Goal: Task Accomplishment & Management: Manage account settings

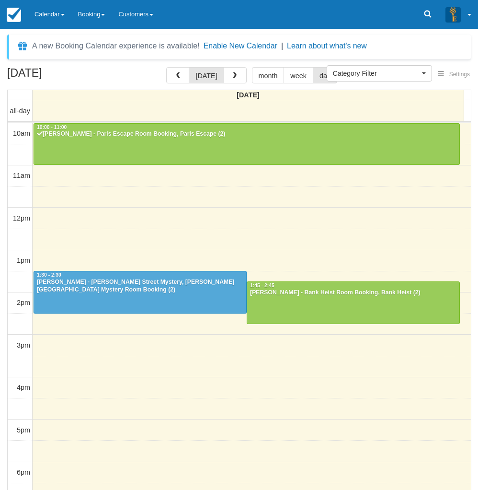
select select
click at [54, 13] on link "Calendar" at bounding box center [50, 14] width 44 height 29
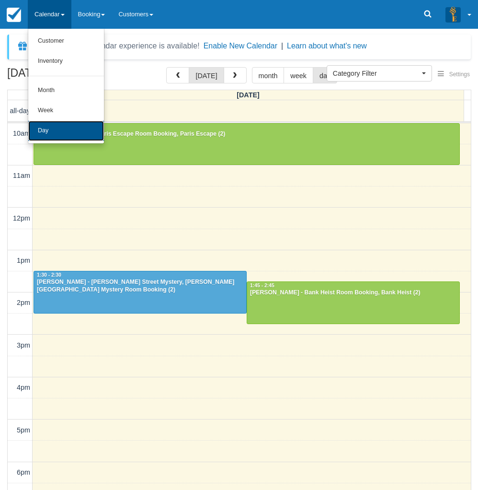
click at [54, 139] on link "Day" at bounding box center [66, 131] width 76 height 20
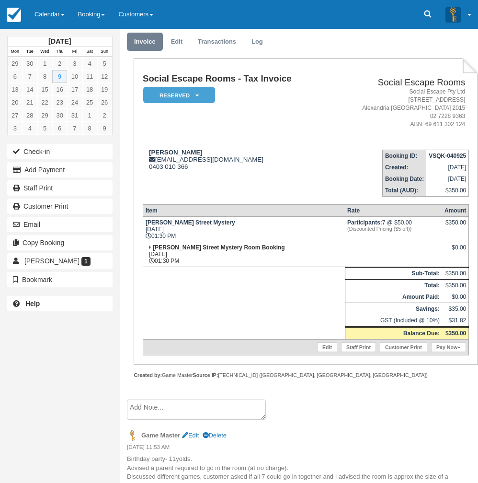
scroll to position [43, 0]
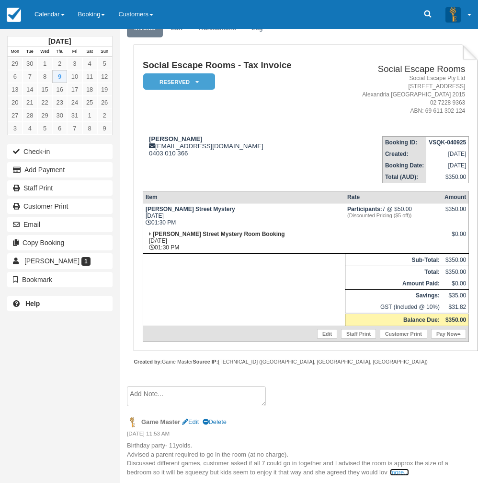
click at [404, 471] on link "more..." at bounding box center [399, 471] width 19 height 7
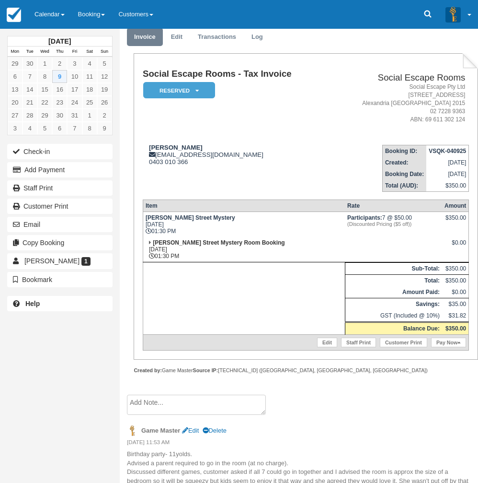
scroll to position [0, 0]
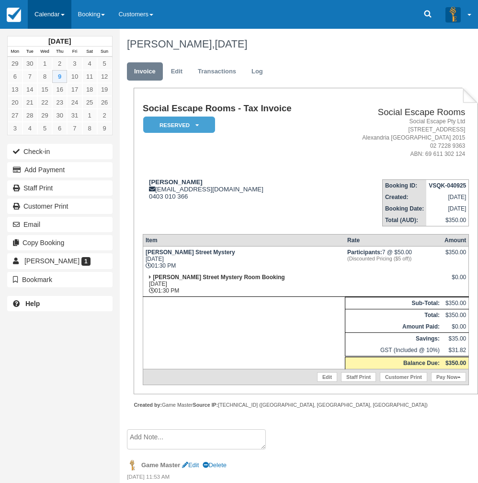
click at [47, 12] on link "Calendar" at bounding box center [50, 14] width 44 height 29
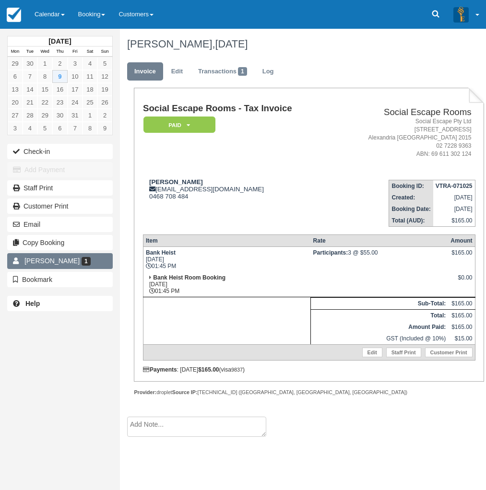
click at [82, 264] on span "1" at bounding box center [86, 261] width 9 height 9
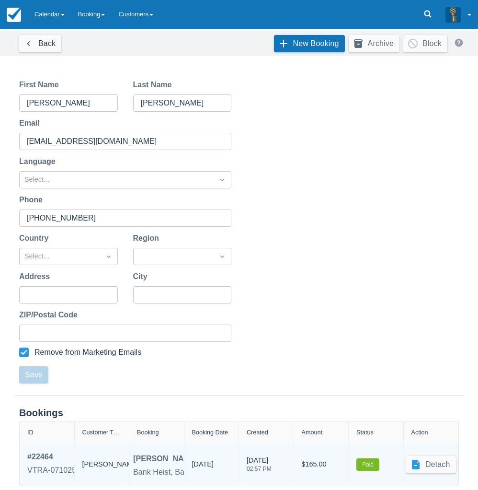
scroll to position [81, 0]
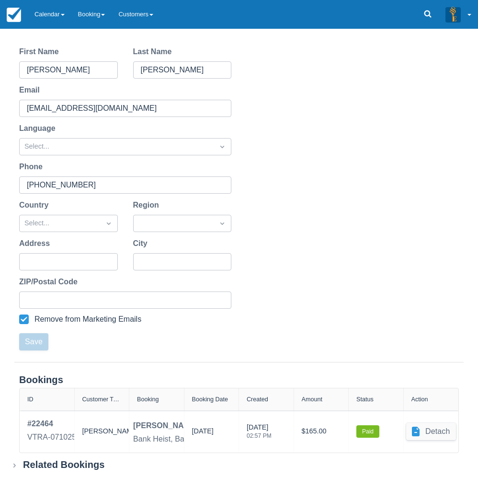
click at [62, 465] on div "Related Bookings" at bounding box center [64, 465] width 82 height 12
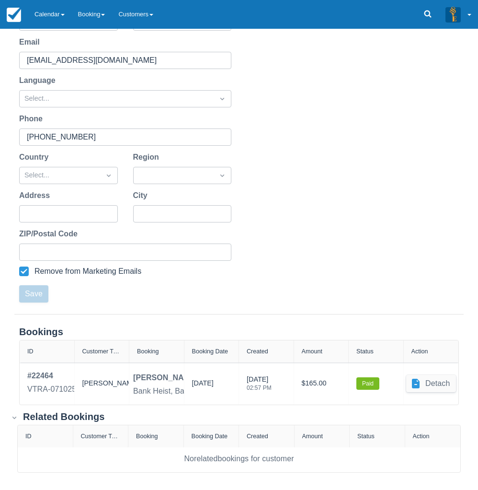
scroll to position [0, 0]
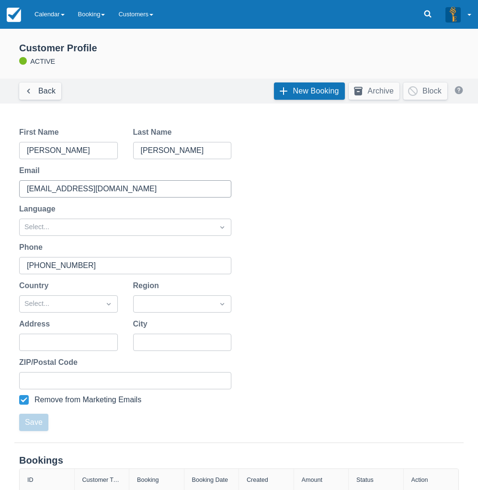
drag, startPoint x: 179, startPoint y: 414, endPoint x: 178, endPoint y: 197, distance: 217.2
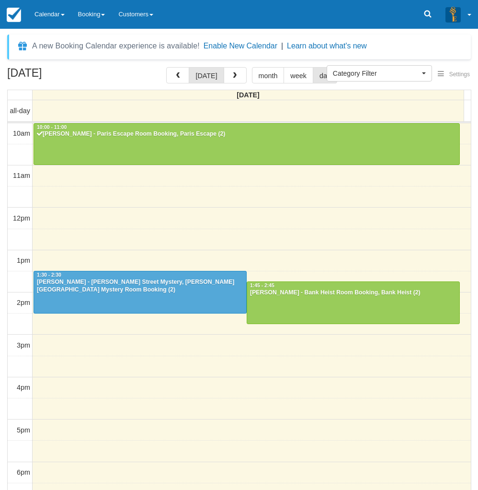
select select
click at [45, 18] on link "Calendar" at bounding box center [50, 14] width 44 height 29
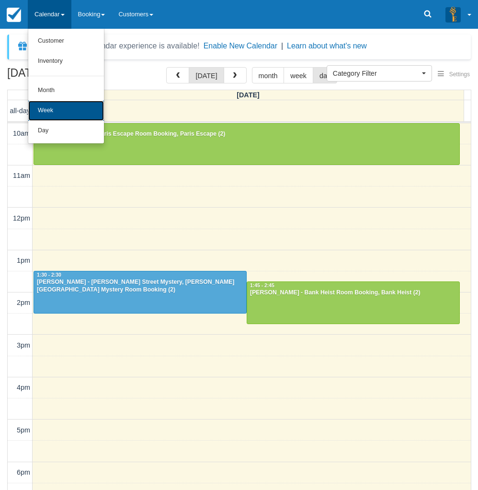
click at [44, 120] on link "Week" at bounding box center [66, 111] width 76 height 20
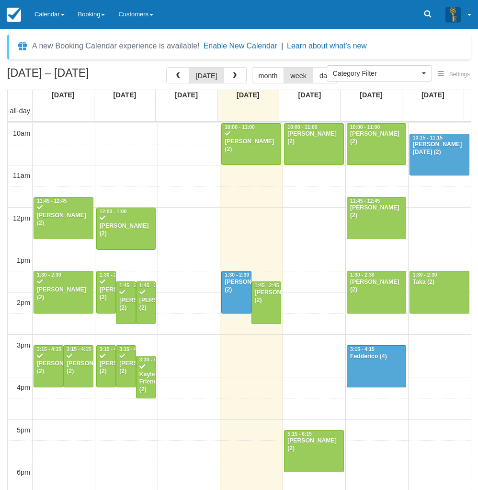
select select
click at [53, 24] on link "Calendar" at bounding box center [50, 14] width 44 height 29
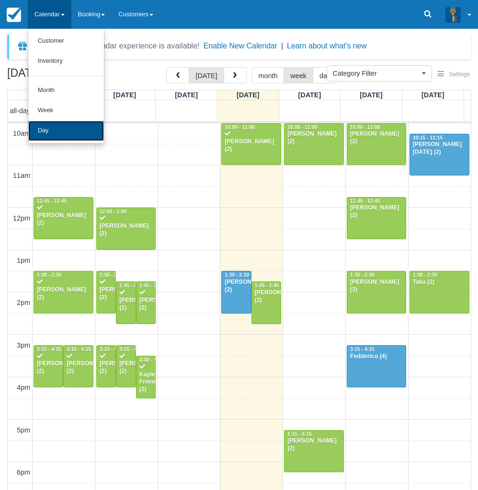
click at [49, 134] on link "Day" at bounding box center [66, 131] width 76 height 20
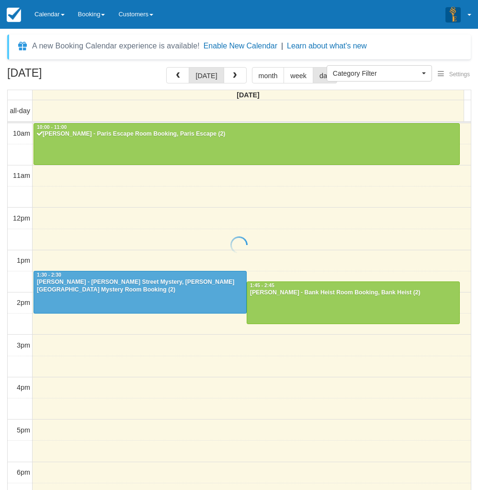
select select
click at [4, 34] on div "A new Booking Calendar experience is available! Enable New Calendar | Learn abo…" at bounding box center [239, 259] width 478 height 461
click at [231, 82] on button "button" at bounding box center [235, 75] width 23 height 16
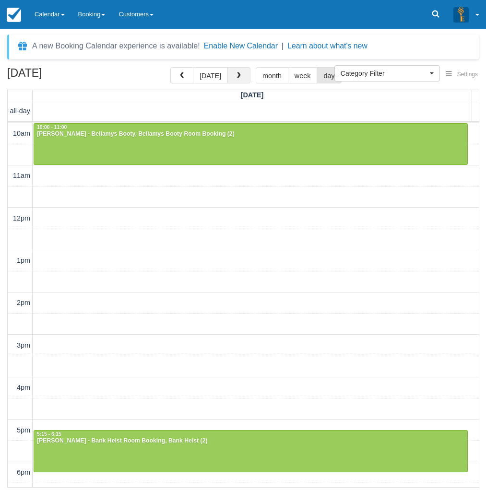
click at [238, 78] on span "button" at bounding box center [238, 75] width 7 height 7
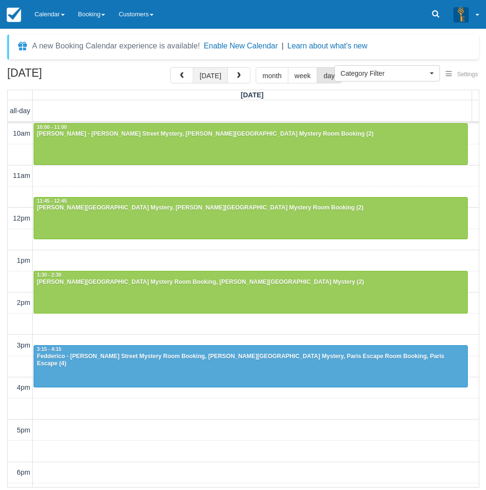
click at [218, 77] on button "[DATE]" at bounding box center [210, 75] width 35 height 16
